Goal: Task Accomplishment & Management: Use online tool/utility

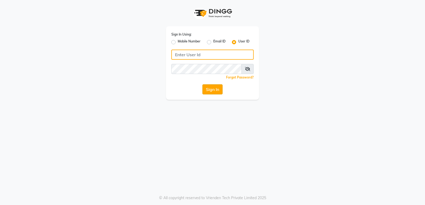
type input "naturalsk"
click at [213, 91] on button "Sign In" at bounding box center [212, 89] width 20 height 10
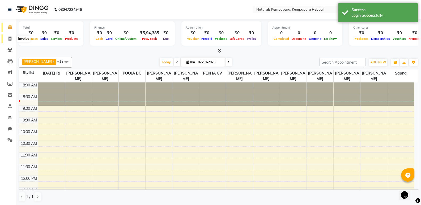
click at [8, 39] on span at bounding box center [9, 39] width 9 height 6
select select "7848"
select select "service"
